Goal: Task Accomplishment & Management: Manage account settings

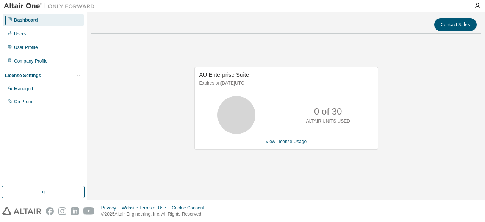
click at [292, 144] on div "AU Enterprise Suite Expires on July 16, 2026 UTC 0 of 30 ALTAIR UNITS USED View…" at bounding box center [287, 108] width 184 height 83
click at [278, 141] on link "View License Usage" at bounding box center [286, 141] width 41 height 5
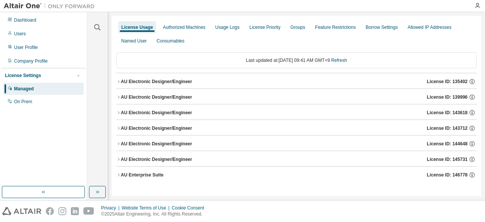
click at [120, 176] on button "AU Enterprise Suite License ID: 146778" at bounding box center [296, 174] width 361 height 17
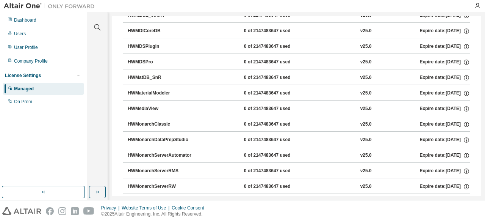
scroll to position [3186, 0]
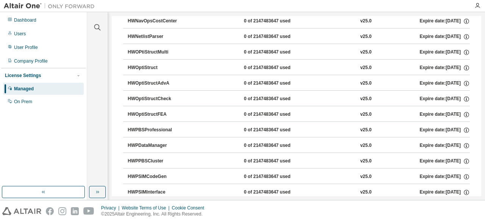
drag, startPoint x: 481, startPoint y: 88, endPoint x: 482, endPoint y: 92, distance: 4.2
click at [479, 107] on div "License Usage Authorized Machines Usage Logs License Priority Groups Feature Re…" at bounding box center [297, 106] width 370 height 180
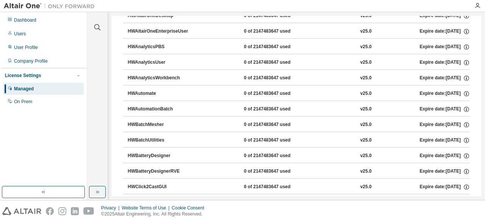
scroll to position [0, 0]
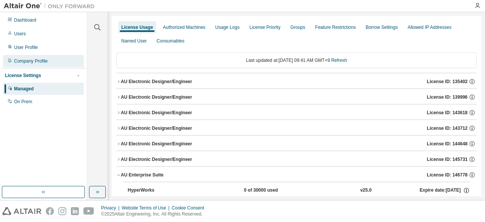
click at [21, 66] on div "Company Profile" at bounding box center [43, 61] width 81 height 12
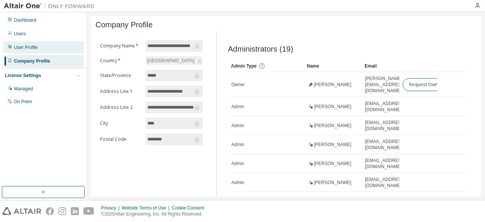
click at [46, 46] on div "User Profile" at bounding box center [43, 47] width 81 height 12
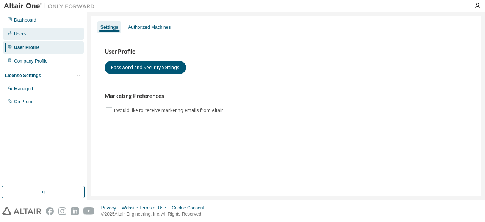
click at [49, 38] on div "Users" at bounding box center [43, 34] width 81 height 12
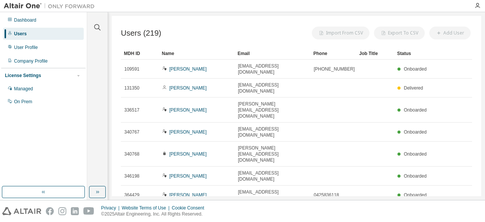
scroll to position [64, 0]
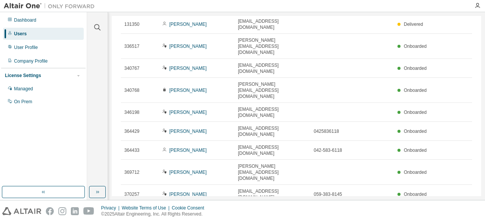
click at [460, 208] on icon "button" at bounding box center [464, 212] width 9 height 9
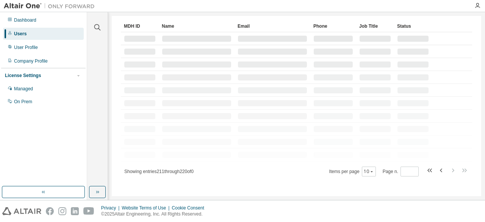
scroll to position [20, 0]
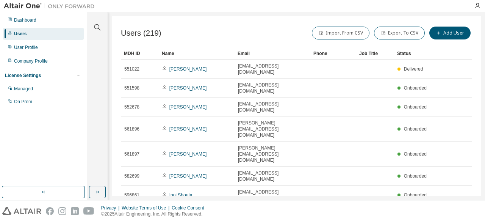
scroll to position [52, 0]
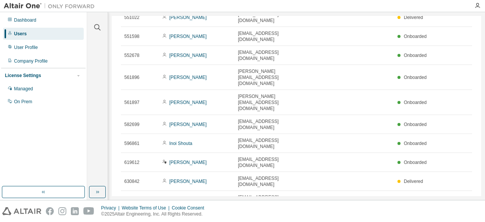
click at [451, 214] on icon "button" at bounding box center [453, 218] width 9 height 9
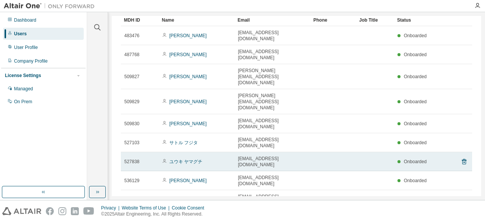
scroll to position [0, 0]
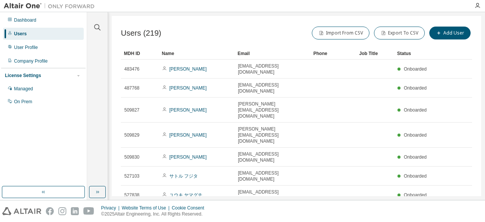
click at [413, 52] on div "Status" at bounding box center [413, 53] width 32 height 12
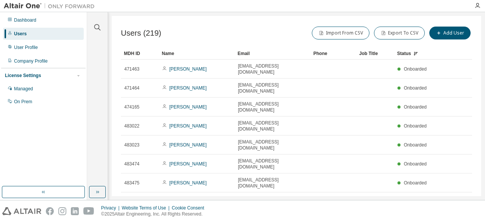
click at [404, 57] on div "Status" at bounding box center [413, 53] width 32 height 12
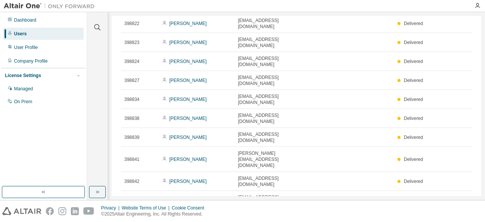
click at [449, 214] on icon "button" at bounding box center [453, 218] width 9 height 9
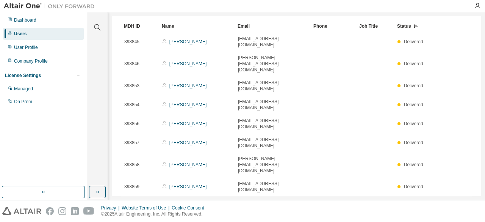
scroll to position [39, 0]
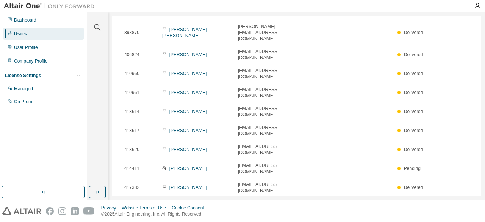
click at [453, 220] on icon "button" at bounding box center [453, 224] width 9 height 9
type input "**"
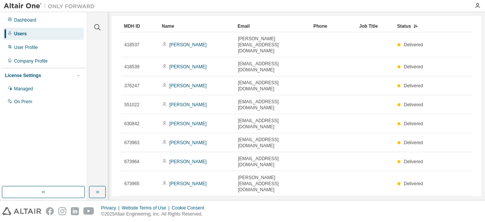
scroll to position [27, 0]
